Goal: Check status: Check status

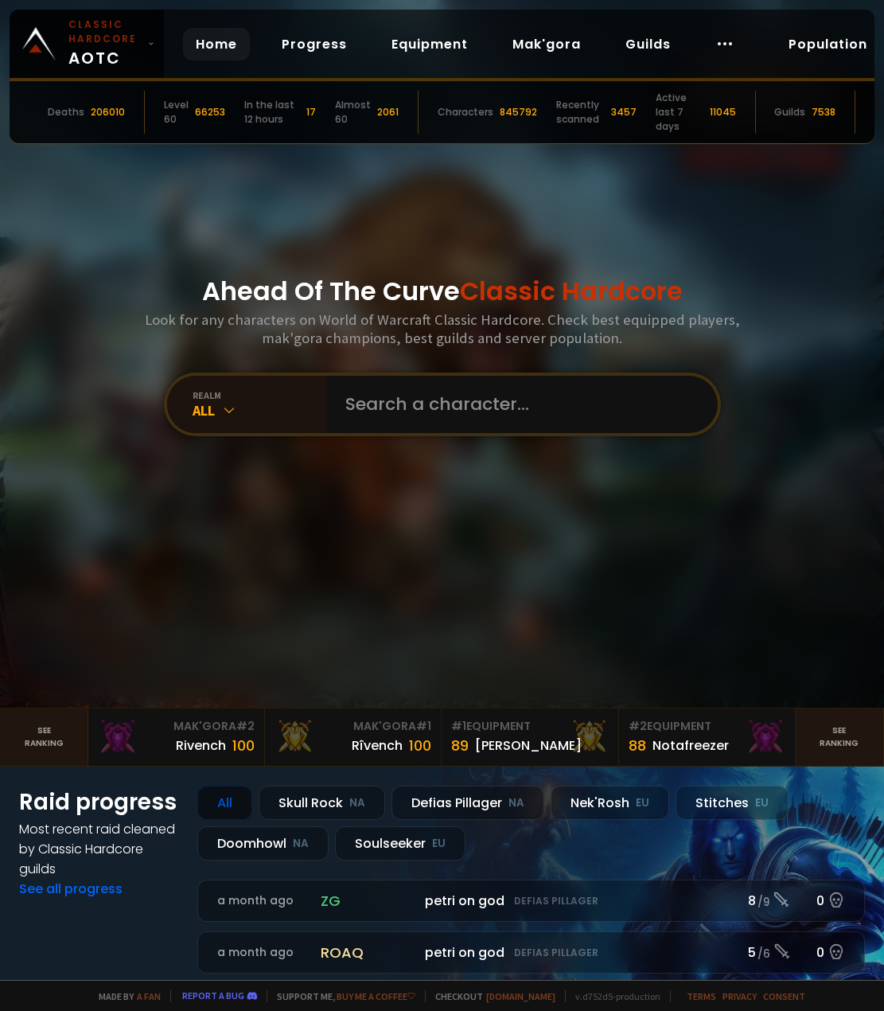
drag, startPoint x: 387, startPoint y: 1, endPoint x: 681, endPoint y: 93, distance: 308.5
click at [681, 93] on div "Active last 7 days" at bounding box center [680, 112] width 48 height 43
click at [367, 414] on input "text" at bounding box center [517, 404] width 363 height 57
type input "Rykka"
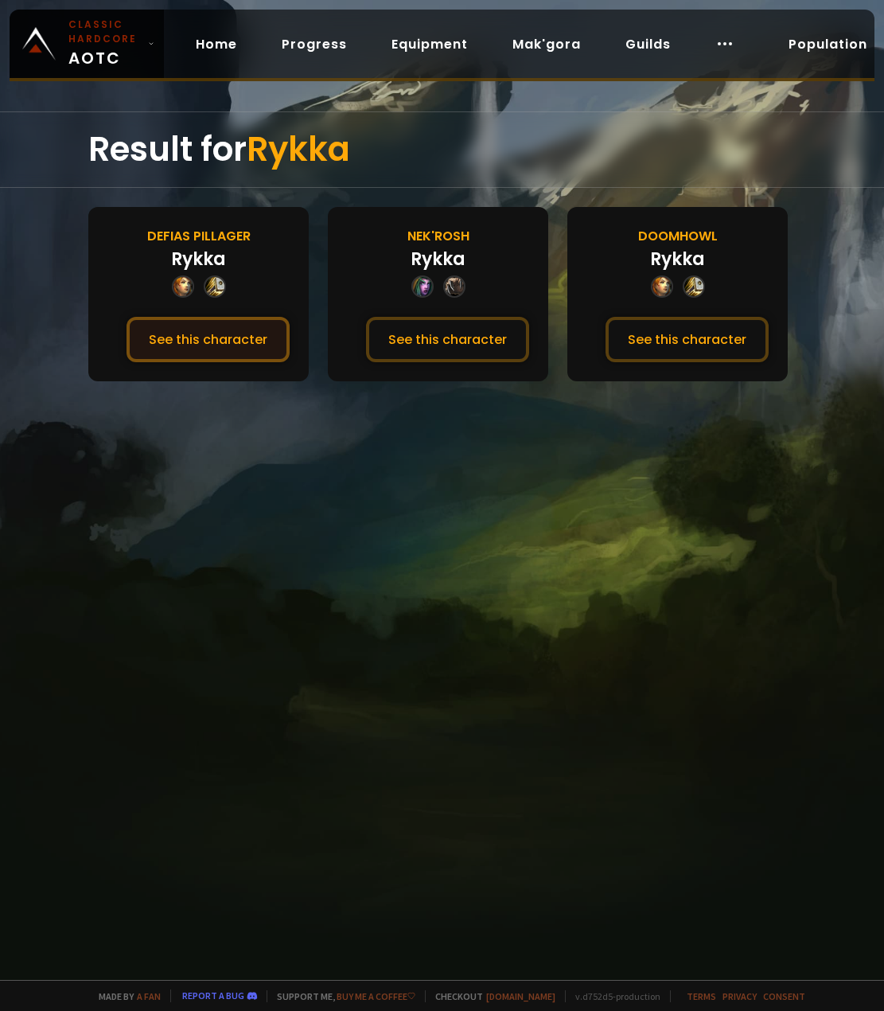
click at [197, 337] on button "See this character" at bounding box center [208, 339] width 163 height 45
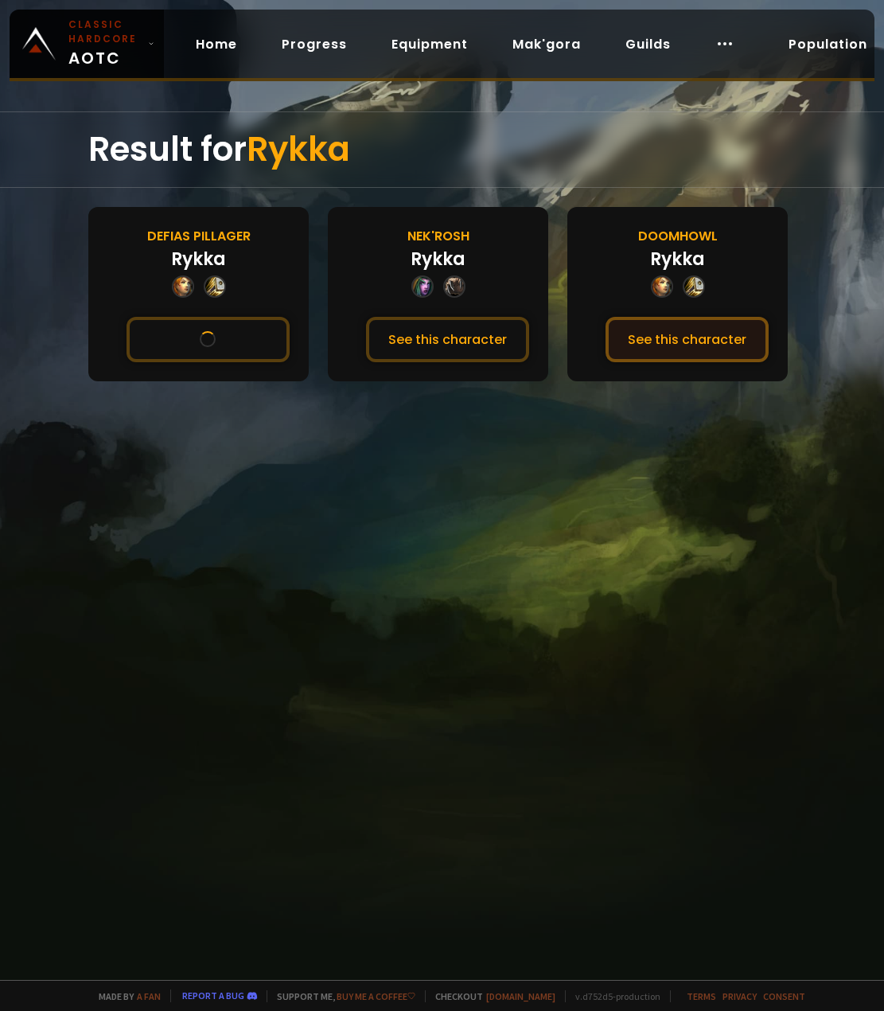
click at [664, 337] on button "See this character" at bounding box center [687, 339] width 163 height 45
